Goal: Information Seeking & Learning: Learn about a topic

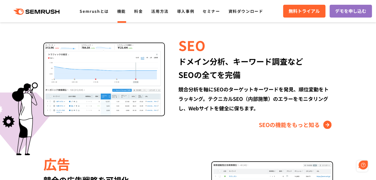
click at [122, 15] on li "機能" at bounding box center [121, 11] width 9 height 7
click at [122, 13] on link "機能" at bounding box center [121, 11] width 9 height 6
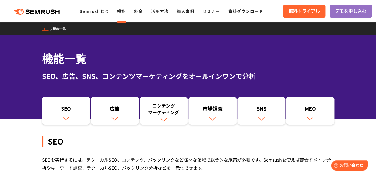
click at [156, 81] on div "SEO、広告、SNS、コンテンツマーケティングをオールインワンで分析" at bounding box center [188, 76] width 292 height 10
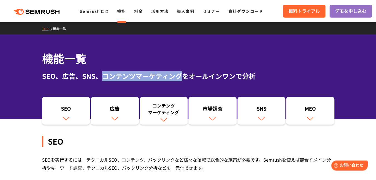
click at [156, 81] on div "SEO、広告、SNS、コンテンツマーケティングをオールインワンで分析" at bounding box center [188, 76] width 292 height 10
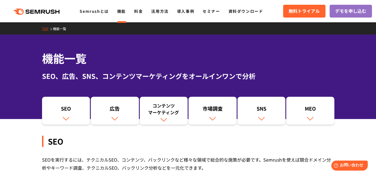
click at [156, 81] on div "SEO、広告、SNS、コンテンツマーケティングをオールインワンで分析" at bounding box center [188, 76] width 292 height 10
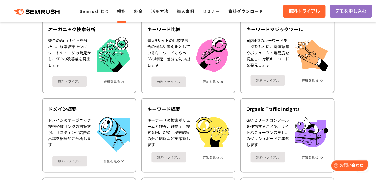
scroll to position [153, 0]
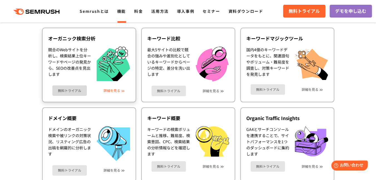
click at [114, 89] on link "詳細を見る" at bounding box center [112, 91] width 17 height 4
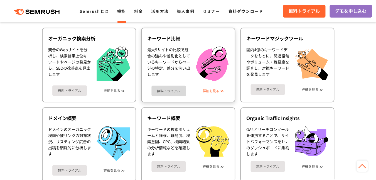
scroll to position [153, 0]
click at [213, 89] on link "詳細を見る" at bounding box center [211, 91] width 17 height 4
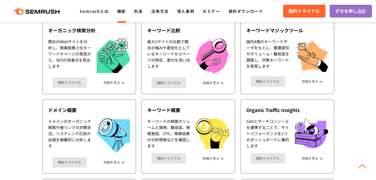
scroll to position [162, 0]
